Goal: Task Accomplishment & Management: Manage account settings

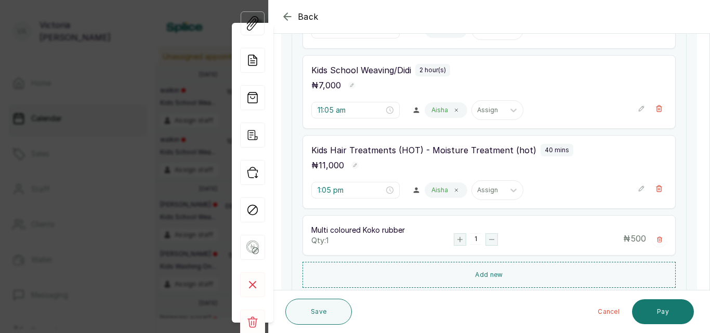
scroll to position [240, 0]
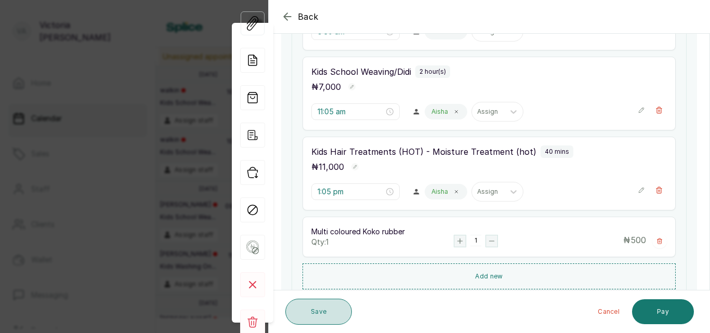
click at [319, 306] on button "Save" at bounding box center [319, 312] width 67 height 26
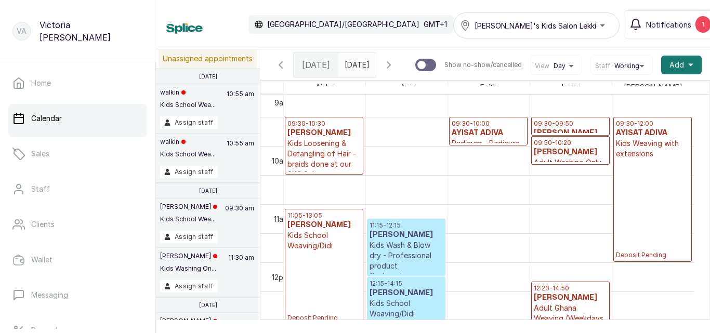
scroll to position [534, 0]
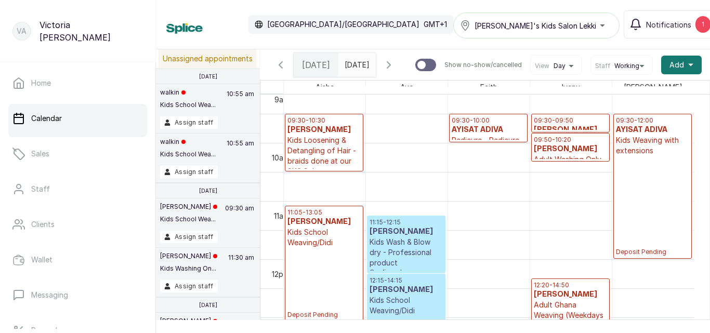
click at [580, 150] on h3 "[PERSON_NAME]" at bounding box center [570, 149] width 73 height 10
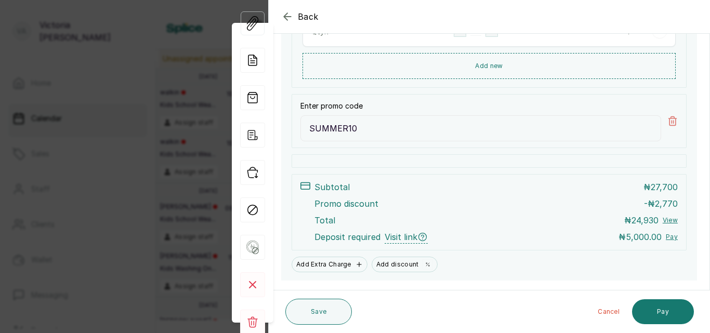
scroll to position [465, 0]
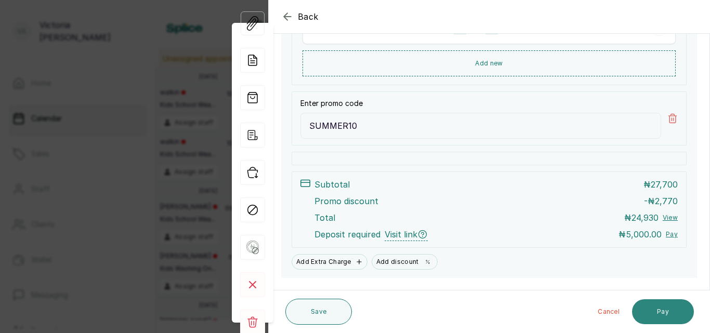
click at [655, 307] on button "Pay" at bounding box center [663, 312] width 62 height 25
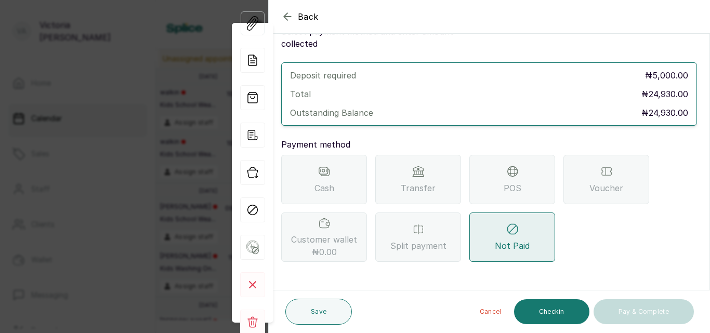
scroll to position [30, 0]
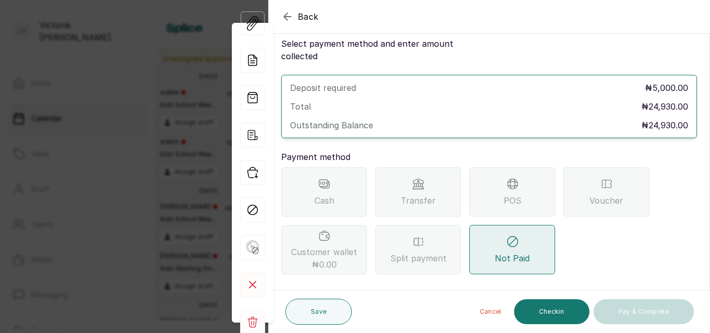
click at [422, 195] on div "Transfer" at bounding box center [418, 191] width 86 height 49
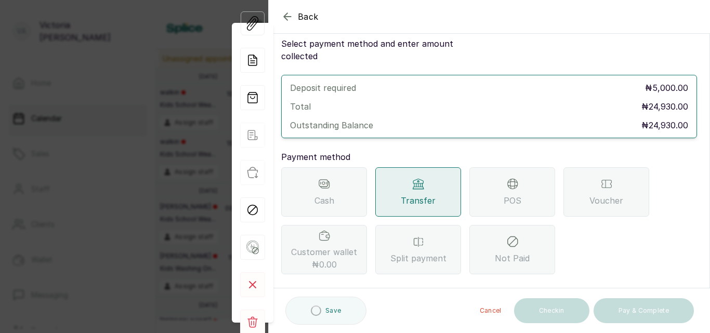
scroll to position [0, 0]
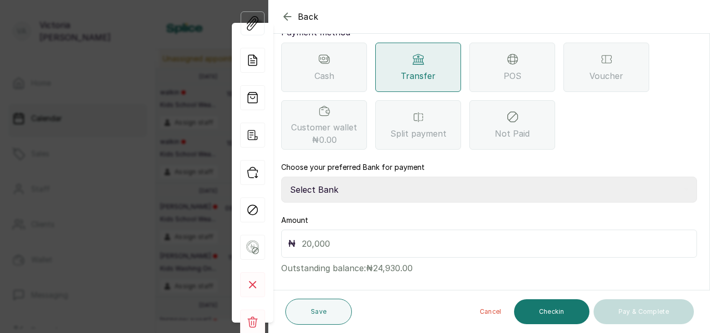
click at [426, 177] on select "Select Bank CANARY YELLOW Moniepoint MFB CANARY YELLOW Sparkle Microfinance Bank" at bounding box center [489, 190] width 416 height 26
select select "a0df1ee2-db04-4e2a-8640-932656be21d6"
click at [281, 177] on select "Select Bank CANARY YELLOW Moniepoint MFB CANARY YELLOW Sparkle Microfinance Bank" at bounding box center [489, 190] width 416 height 26
click at [386, 237] on input "text" at bounding box center [496, 244] width 388 height 15
type input "24,930"
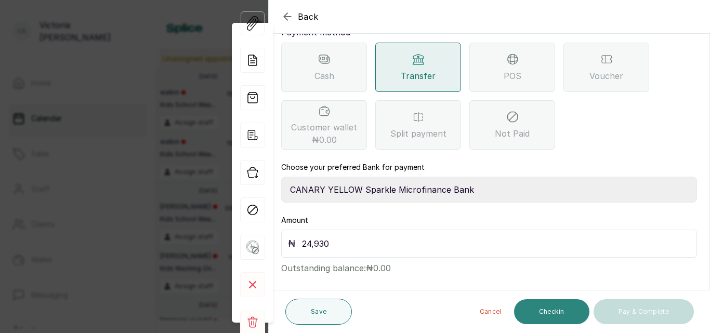
click at [559, 311] on button "Checkin" at bounding box center [551, 312] width 75 height 25
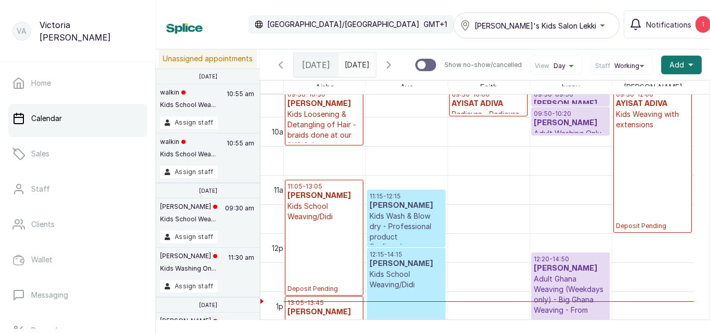
click at [577, 274] on h3 "[PERSON_NAME]" at bounding box center [570, 269] width 73 height 10
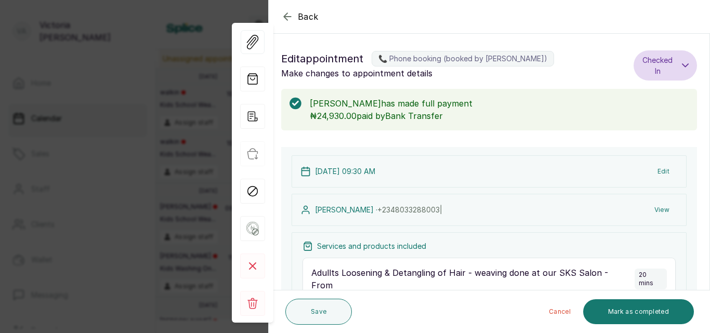
click at [659, 170] on button "Edit" at bounding box center [664, 171] width 29 height 19
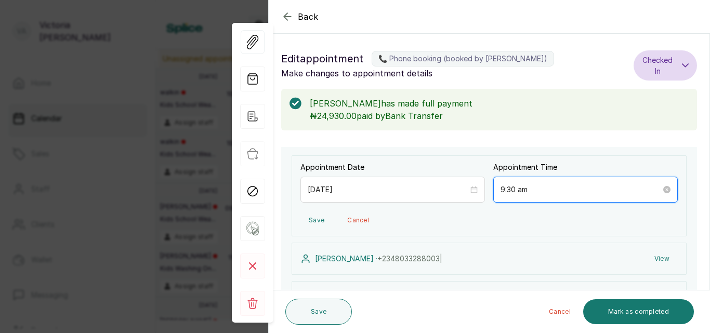
click at [505, 190] on input "9:30 am" at bounding box center [581, 189] width 161 height 11
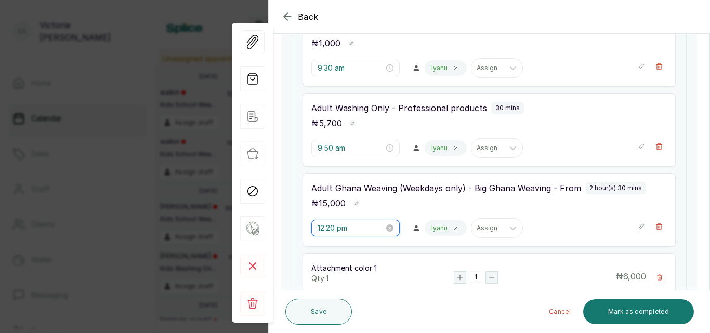
click at [354, 223] on input "12:20 pm" at bounding box center [351, 228] width 67 height 11
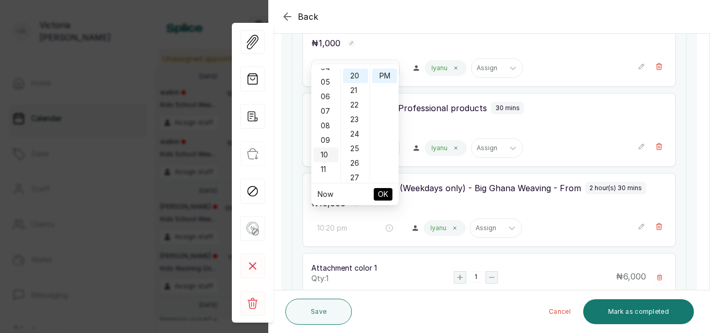
click at [328, 157] on div "10" at bounding box center [326, 155] width 25 height 15
click at [359, 92] on div "21" at bounding box center [355, 90] width 25 height 15
click at [388, 76] on div "AM" at bounding box center [384, 76] width 25 height 15
type input "10:21 am"
click at [383, 193] on span "OK" at bounding box center [383, 195] width 10 height 20
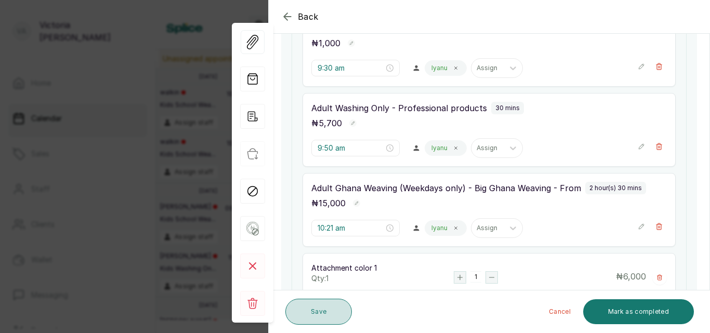
click at [334, 307] on button "Save" at bounding box center [319, 312] width 67 height 26
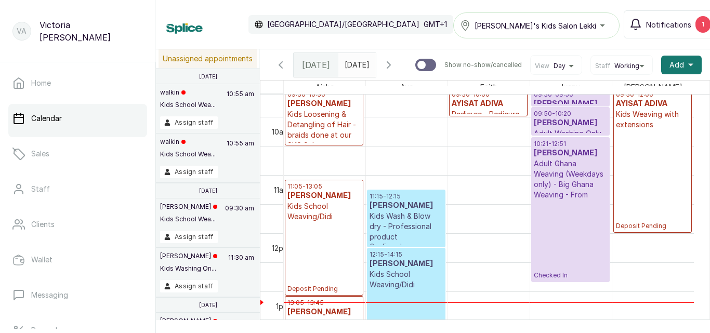
click at [316, 126] on p "Kids Loosening & Detangling of Hair - braids done at our SKS Salon" at bounding box center [324, 130] width 73 height 42
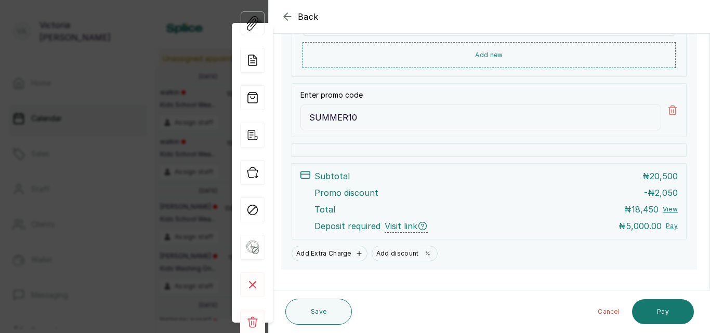
scroll to position [463, 0]
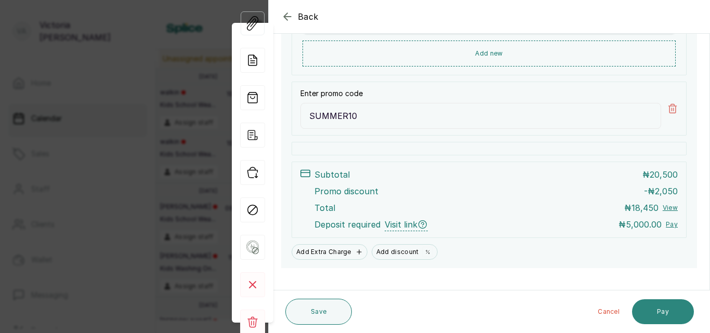
click at [671, 306] on button "Pay" at bounding box center [663, 312] width 62 height 25
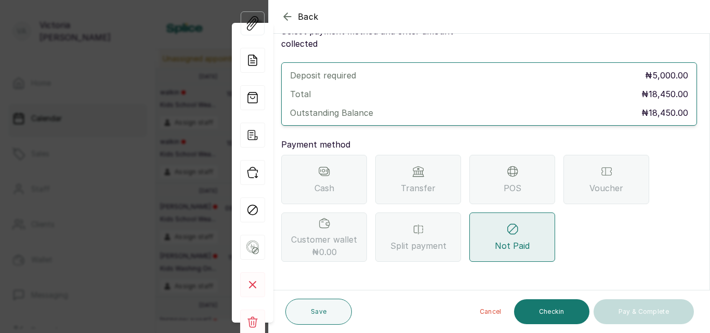
scroll to position [30, 0]
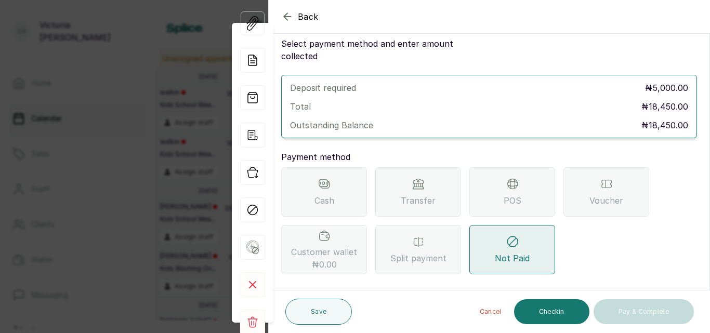
click at [445, 176] on div "Transfer" at bounding box center [418, 191] width 86 height 49
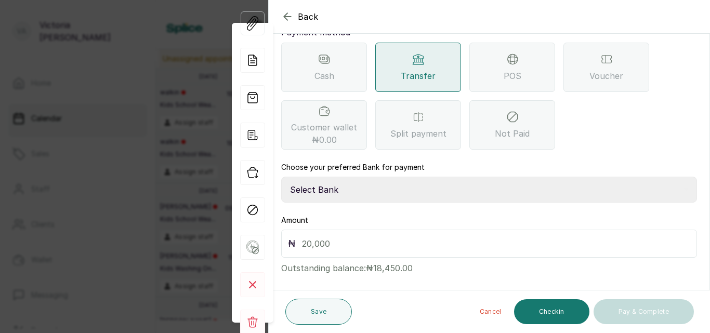
click at [431, 179] on select "Select Bank CANARY YELLOW Moniepoint MFB CANARY YELLOW Sparkle Microfinance Bank" at bounding box center [489, 190] width 416 height 26
select select "a0df1ee2-db04-4e2a-8640-932656be21d6"
click at [281, 177] on select "Select Bank CANARY YELLOW Moniepoint MFB CANARY YELLOW Sparkle Microfinance Bank" at bounding box center [489, 190] width 416 height 26
click at [421, 237] on input "text" at bounding box center [496, 244] width 388 height 15
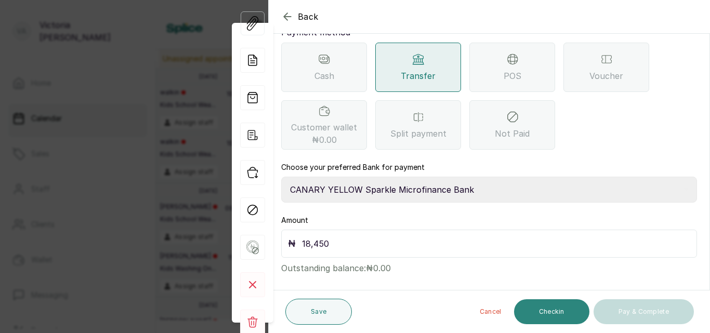
type input "18,450"
click at [560, 317] on button "Checkin" at bounding box center [551, 312] width 75 height 25
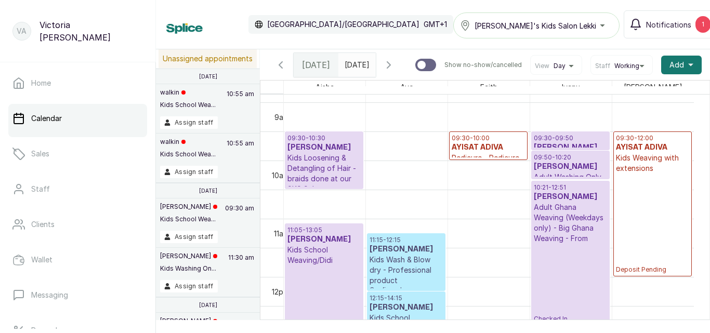
scroll to position [522, 0]
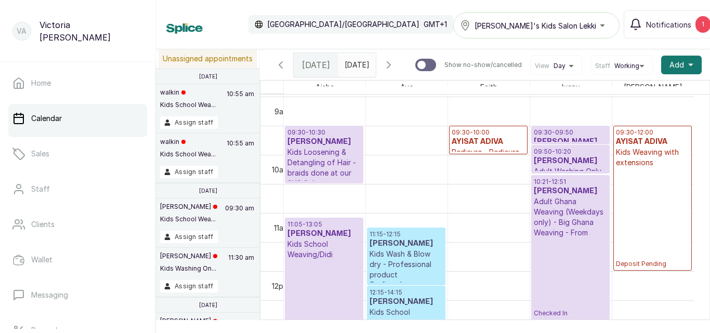
click at [501, 145] on h3 "AYISAT ADIVA" at bounding box center [488, 142] width 73 height 10
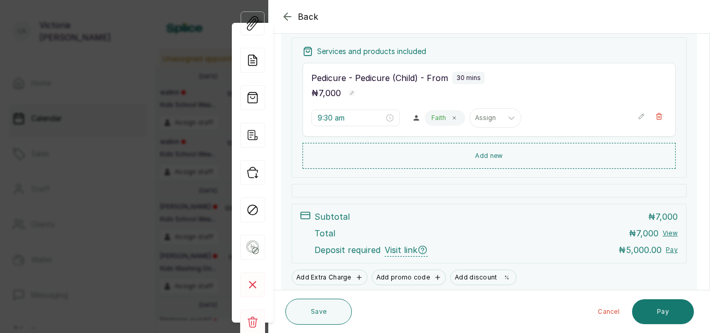
scroll to position [154, 0]
click at [290, 16] on icon "button" at bounding box center [287, 16] width 12 height 12
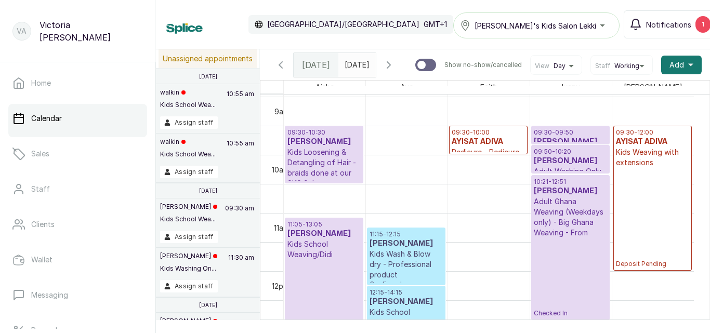
click at [652, 211] on div "09:30 - 12:00 AYISAT ADIVA Kids Weaving with extensions Deposit Pending" at bounding box center [652, 198] width 73 height 140
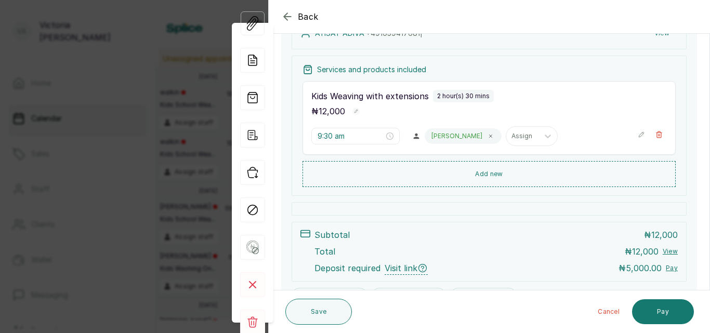
scroll to position [136, 0]
click at [656, 131] on icon "button" at bounding box center [659, 133] width 7 height 7
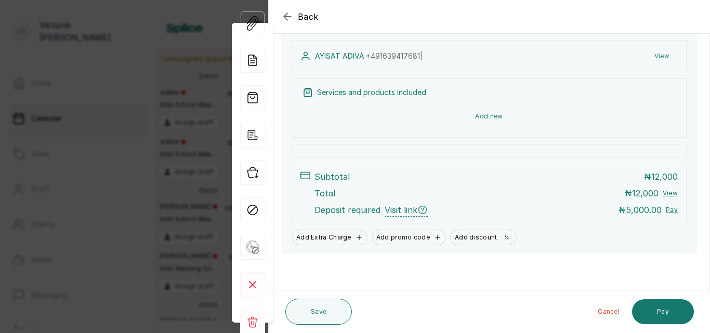
scroll to position [112, 0]
click at [496, 117] on button "Add new" at bounding box center [489, 116] width 373 height 25
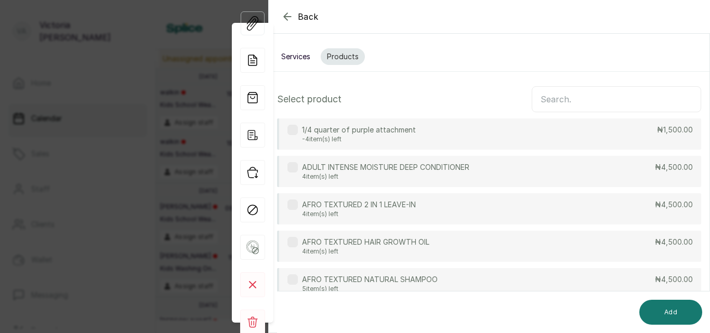
click at [304, 59] on button "Services" at bounding box center [296, 56] width 42 height 17
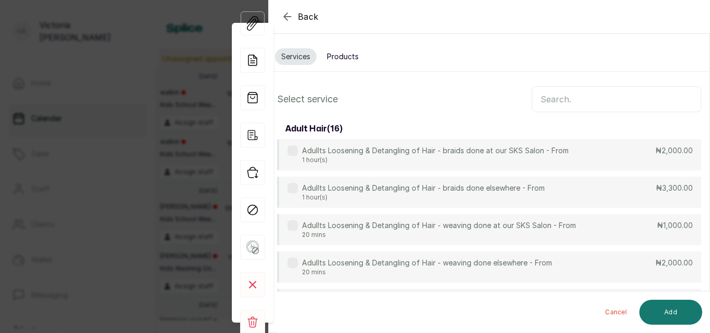
click at [580, 105] on input "text" at bounding box center [617, 99] width 170 height 26
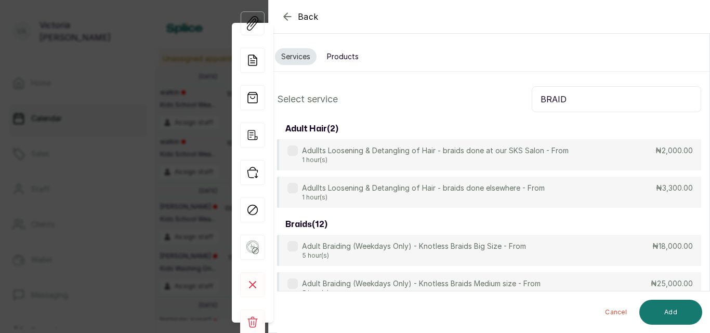
type input "BRAID"
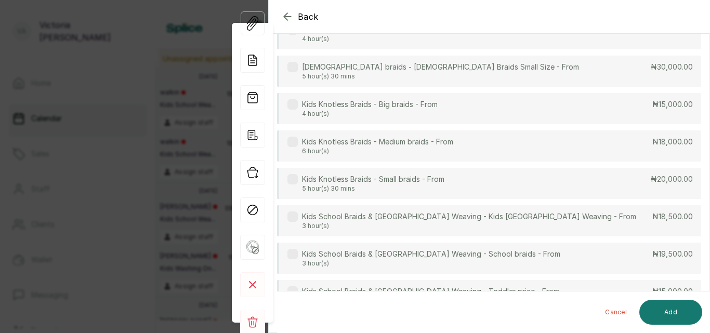
scroll to position [372, 0]
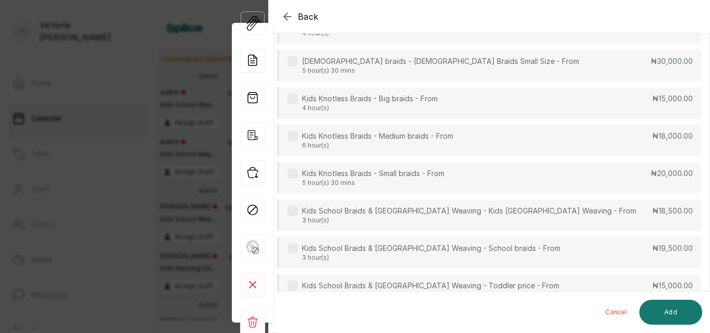
click at [710, 241] on section "Back Appointment Details Services Products Select service BRAID adult hair ( 2 …" at bounding box center [489, 166] width 442 height 333
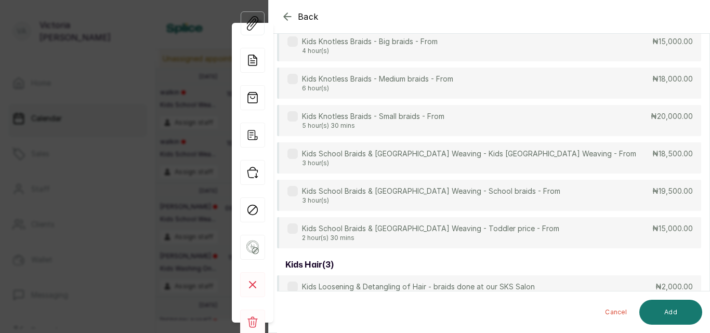
scroll to position [450, 0]
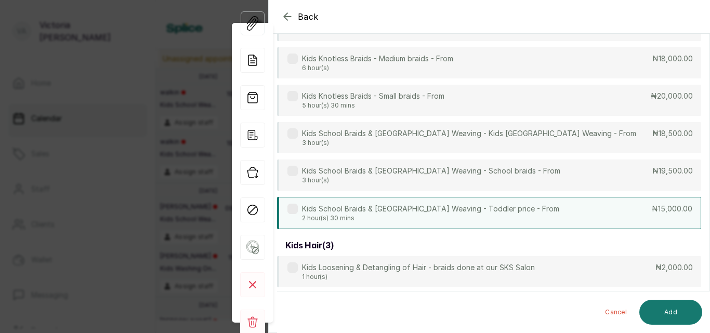
click at [296, 209] on label at bounding box center [293, 209] width 10 height 10
click at [649, 312] on button "Add" at bounding box center [671, 312] width 63 height 25
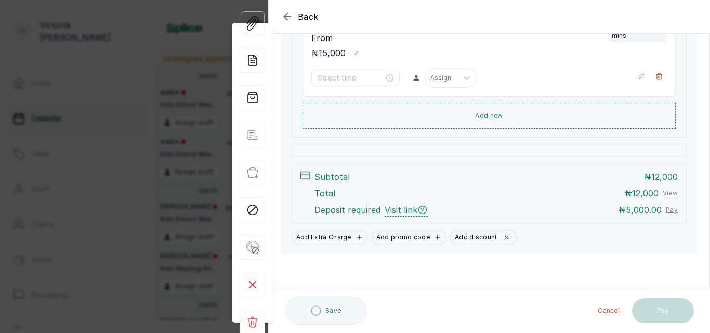
scroll to position [193, 0]
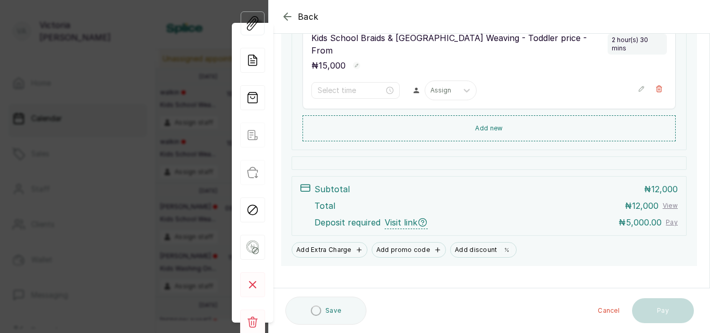
type input "9:30 am"
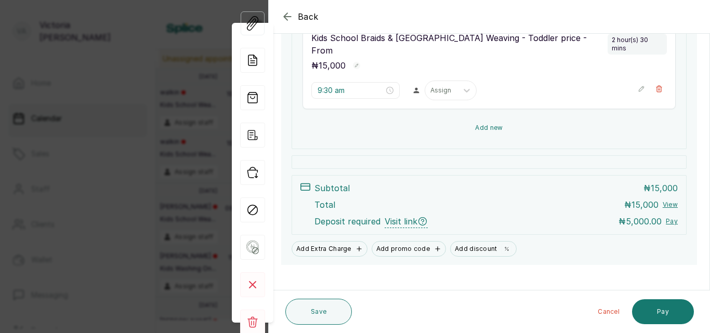
scroll to position [192, 0]
click at [489, 116] on button "Add new" at bounding box center [489, 128] width 373 height 25
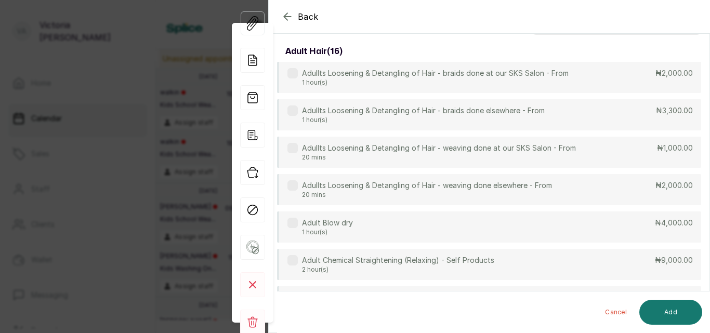
scroll to position [0, 0]
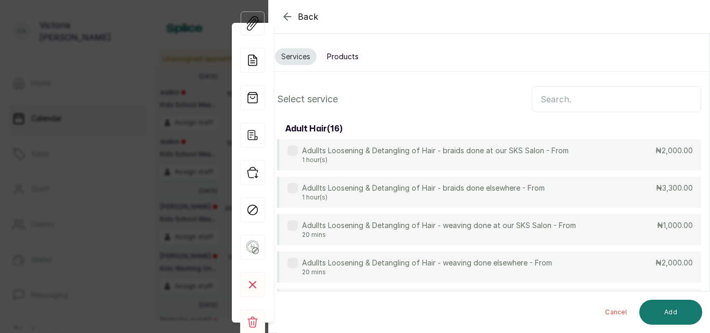
click at [338, 53] on button "Products" at bounding box center [343, 56] width 44 height 17
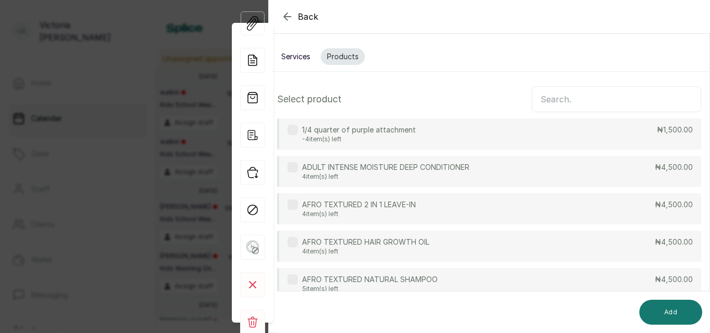
click at [562, 92] on input "text" at bounding box center [617, 99] width 170 height 26
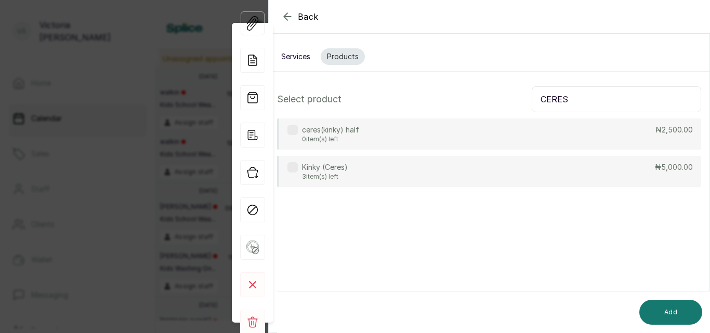
type input "CERES"
click at [292, 136] on div "ceres(kinky) half 0 item(s) left" at bounding box center [324, 134] width 72 height 19
click at [294, 170] on label at bounding box center [293, 167] width 10 height 10
click at [681, 318] on button "Add" at bounding box center [671, 312] width 63 height 25
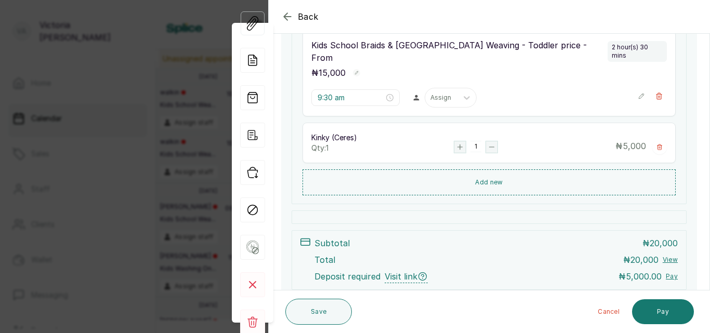
scroll to position [187, 0]
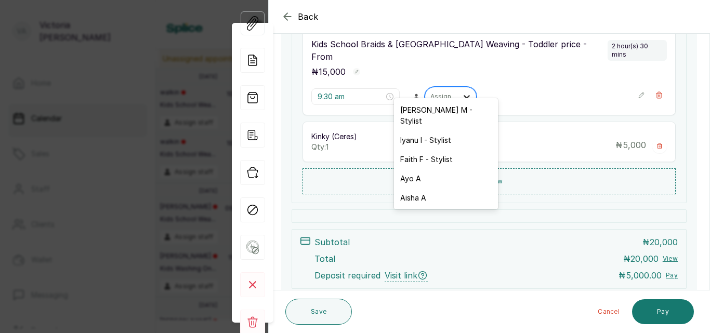
click at [458, 87] on div at bounding box center [467, 96] width 19 height 19
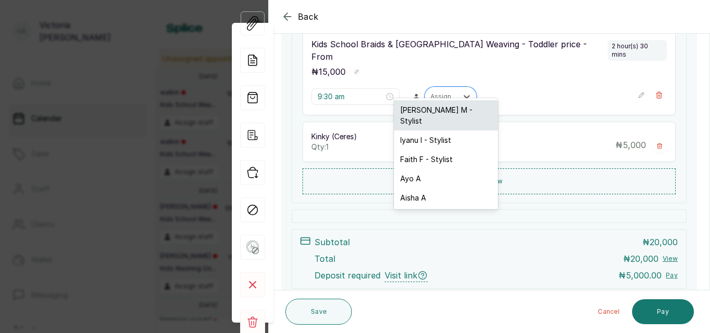
click at [445, 107] on div "[PERSON_NAME] M - Stylist" at bounding box center [446, 115] width 104 height 30
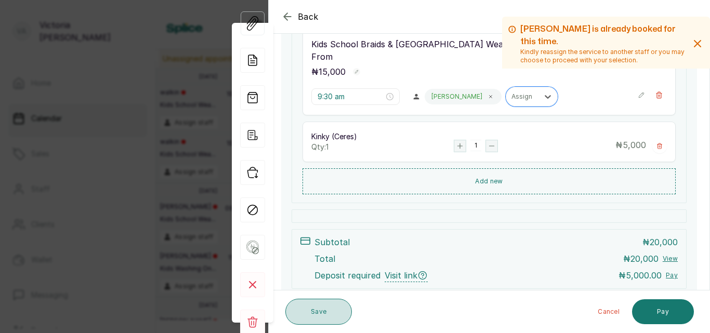
click at [321, 316] on button "Save" at bounding box center [319, 312] width 67 height 26
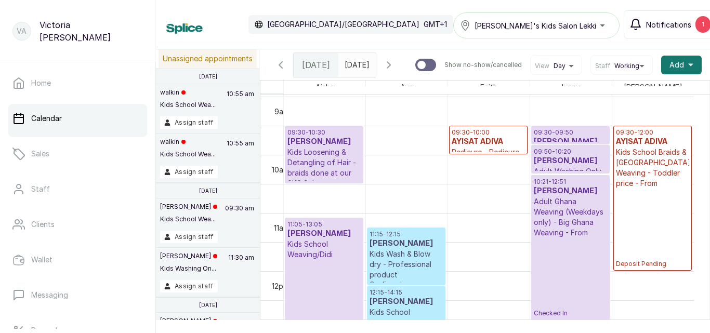
click at [674, 22] on span "Notifications" at bounding box center [668, 24] width 45 height 11
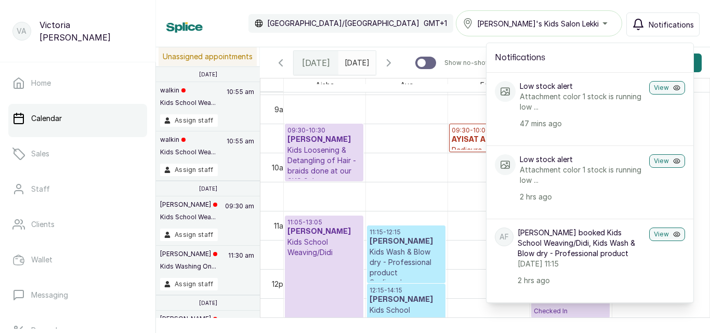
click at [674, 22] on span "Notifications" at bounding box center [671, 24] width 45 height 11
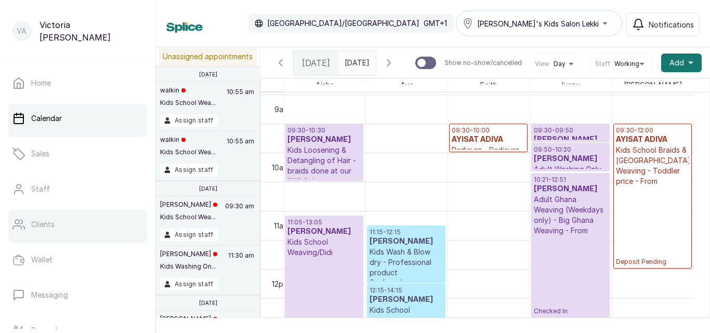
click at [14, 230] on icon at bounding box center [18, 224] width 12 height 12
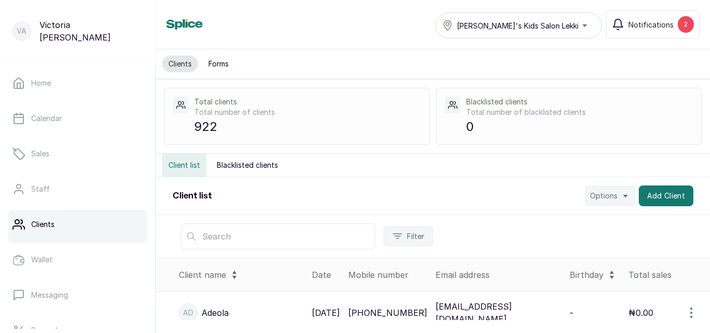
click at [319, 238] on input "text" at bounding box center [278, 237] width 195 height 26
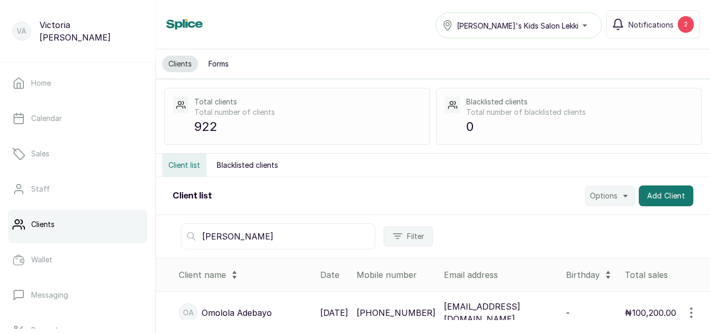
type input "[PERSON_NAME]"
click at [685, 315] on icon "button" at bounding box center [691, 313] width 12 height 12
click at [691, 313] on icon "button" at bounding box center [691, 312] width 1 height 9
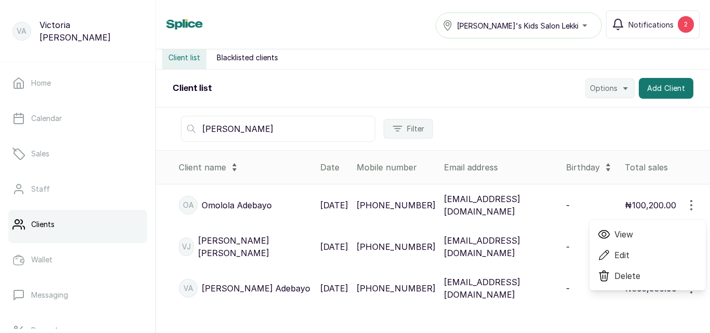
scroll to position [113, 0]
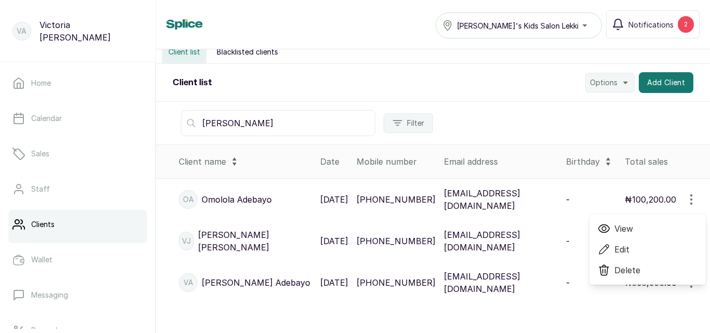
click at [621, 229] on span "View" at bounding box center [624, 229] width 19 height 12
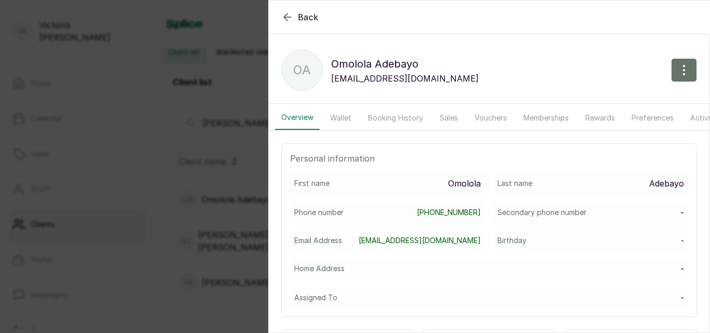
click at [333, 118] on button "Wallet" at bounding box center [341, 118] width 34 height 24
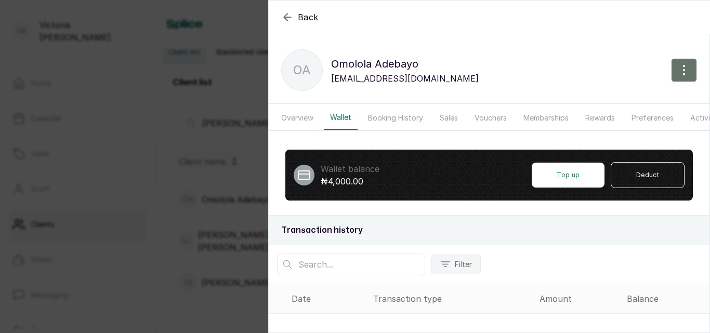
click at [284, 16] on icon "button" at bounding box center [287, 17] width 12 height 12
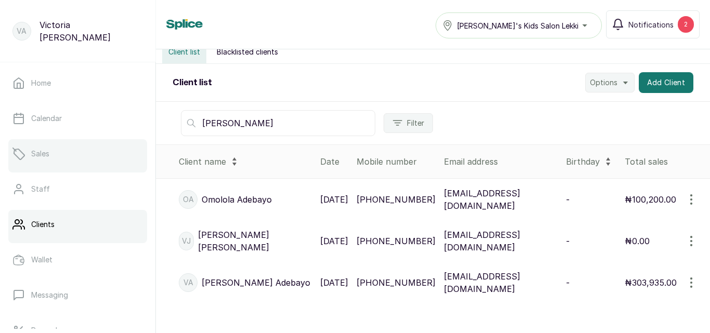
click at [55, 147] on link "Sales" at bounding box center [77, 153] width 139 height 29
